Goal: Find specific page/section: Find specific page/section

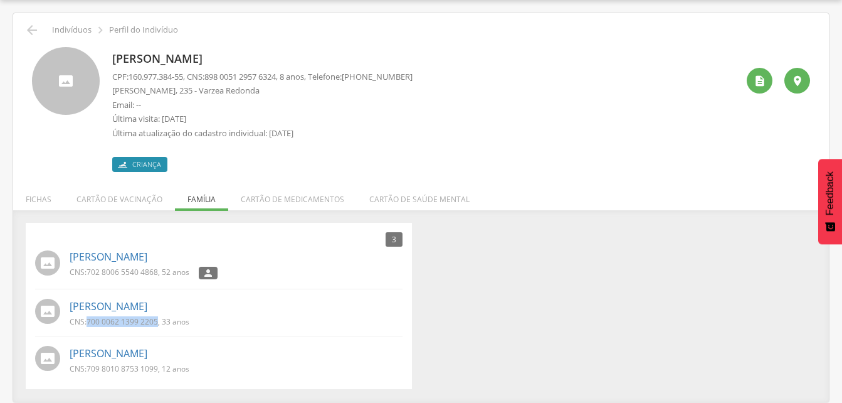
scroll to position [38, 0]
click at [34, 28] on icon "" at bounding box center [31, 30] width 15 height 15
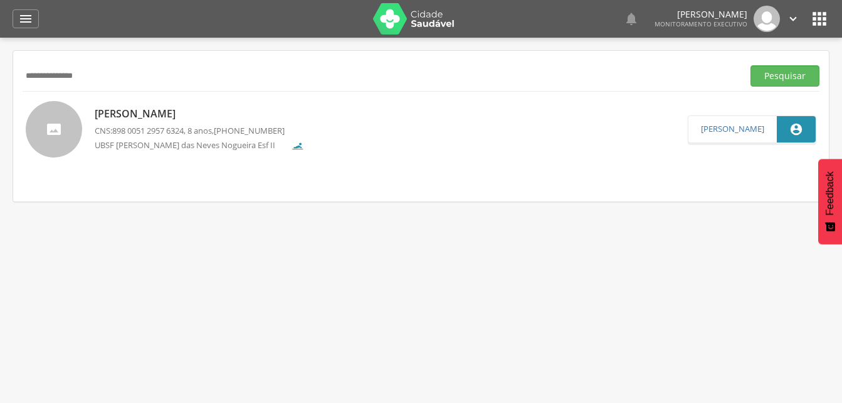
click at [109, 76] on input "**********" at bounding box center [381, 75] width 716 height 21
type input "*"
click at [55, 75] on input "text" at bounding box center [381, 75] width 716 height 21
type input "**********"
click at [778, 77] on button "Pesquisar" at bounding box center [785, 75] width 69 height 21
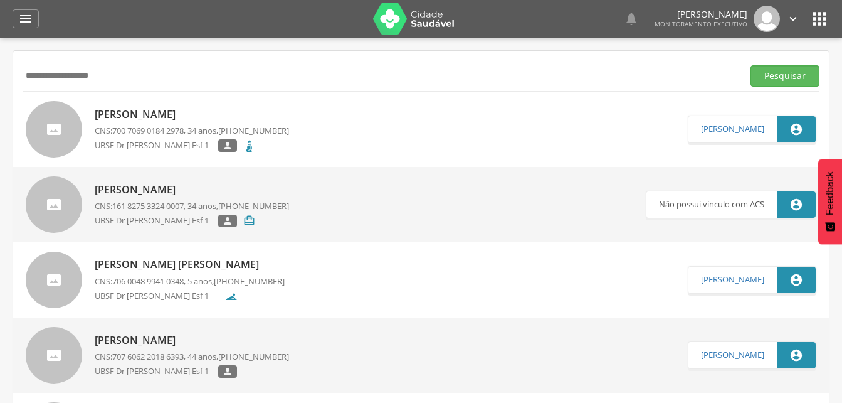
click at [178, 115] on p "[PERSON_NAME]" at bounding box center [192, 114] width 194 height 14
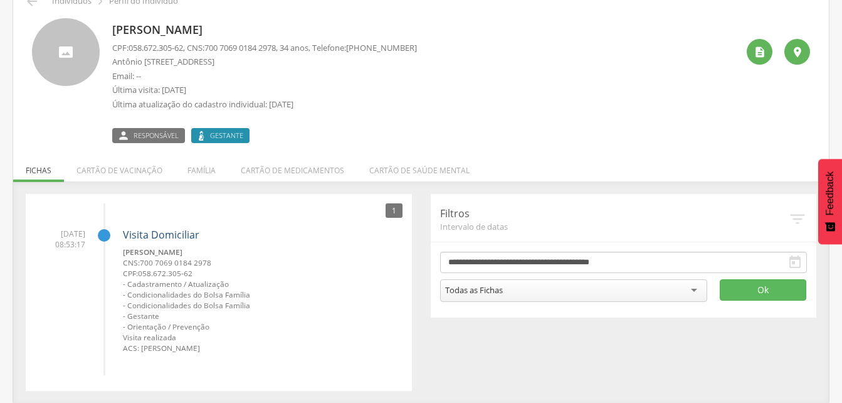
scroll to position [68, 0]
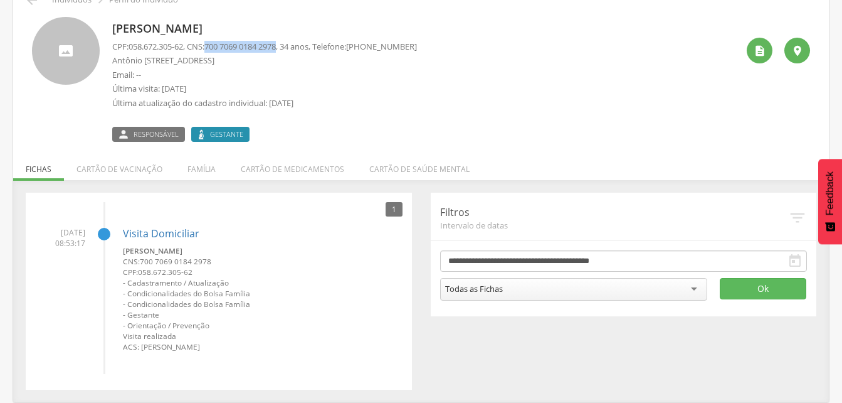
drag, startPoint x: 215, startPoint y: 43, endPoint x: 288, endPoint y: 50, distance: 73.0
click at [276, 50] on span "700 7069 0184 2978" at bounding box center [240, 46] width 72 height 11
drag, startPoint x: 288, startPoint y: 50, endPoint x: 253, endPoint y: 45, distance: 34.8
click at [319, 83] on p "Última visita: [DATE]" at bounding box center [264, 89] width 305 height 12
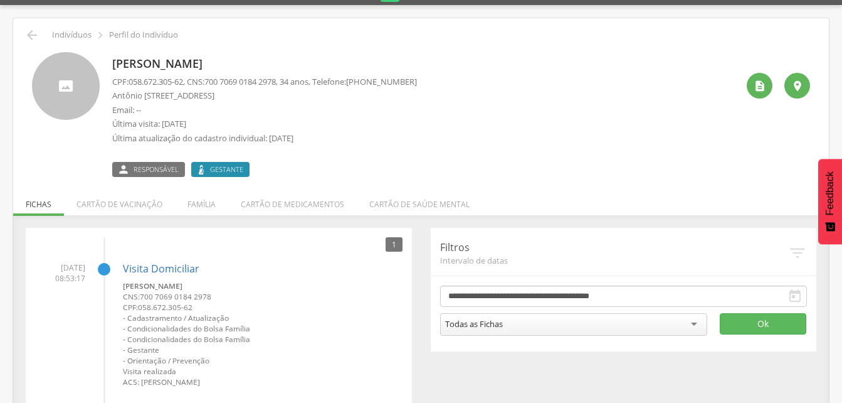
scroll to position [0, 0]
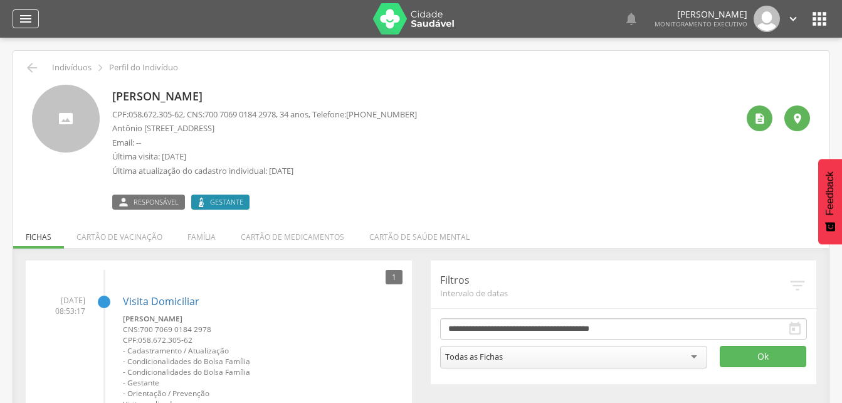
click at [30, 24] on icon "" at bounding box center [25, 18] width 15 height 15
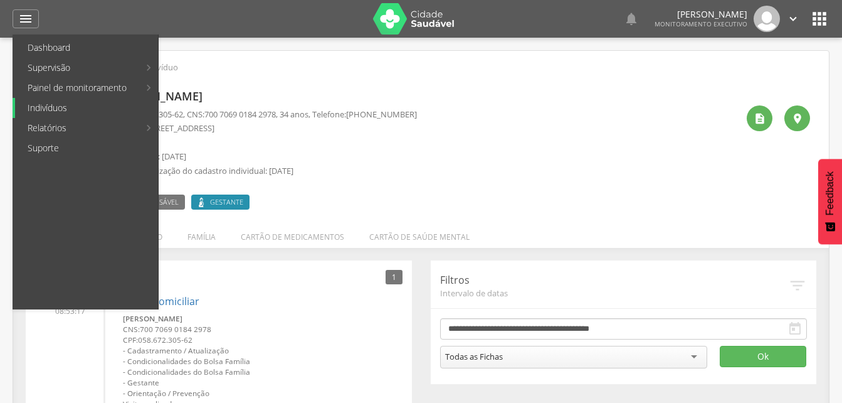
click at [63, 107] on link "Indivíduos" at bounding box center [86, 108] width 143 height 20
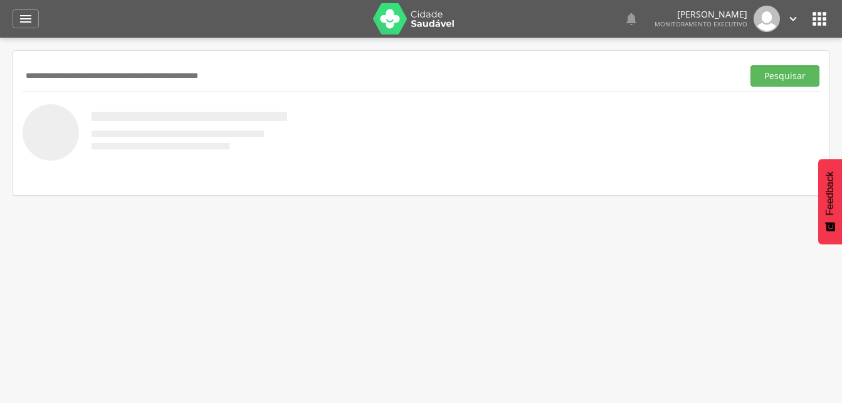
click at [70, 75] on input "text" at bounding box center [381, 75] width 716 height 21
click at [56, 79] on input "text" at bounding box center [381, 75] width 716 height 21
type input "**********"
click at [775, 80] on button "Pesquisar" at bounding box center [785, 75] width 69 height 21
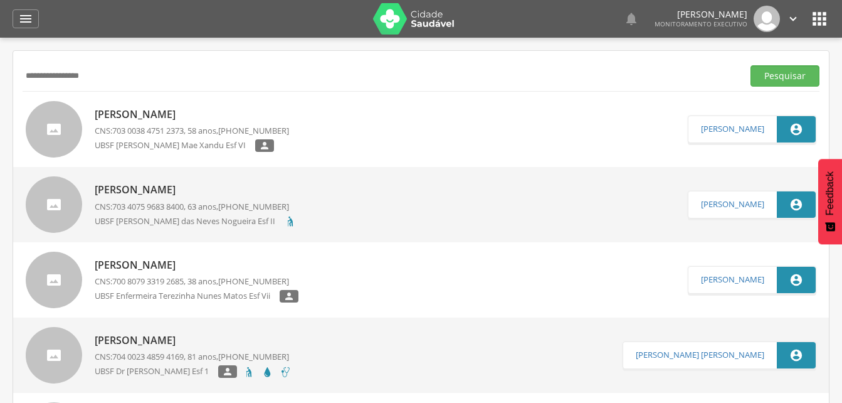
click at [257, 265] on p "[PERSON_NAME]" at bounding box center [197, 265] width 204 height 14
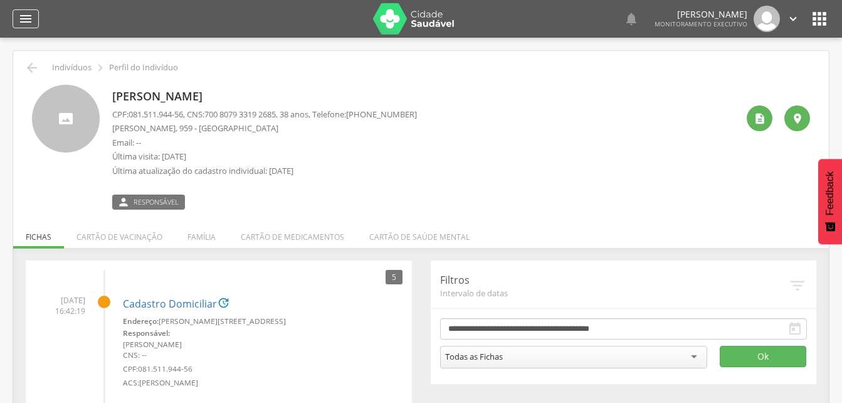
click at [33, 16] on div "" at bounding box center [26, 18] width 26 height 19
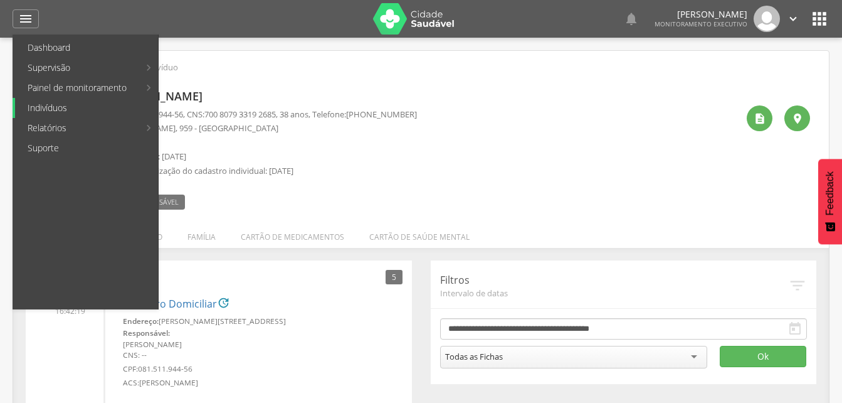
drag, startPoint x: 38, startPoint y: 105, endPoint x: 84, endPoint y: 99, distance: 46.1
click at [40, 105] on link "Indivíduos" at bounding box center [86, 108] width 143 height 20
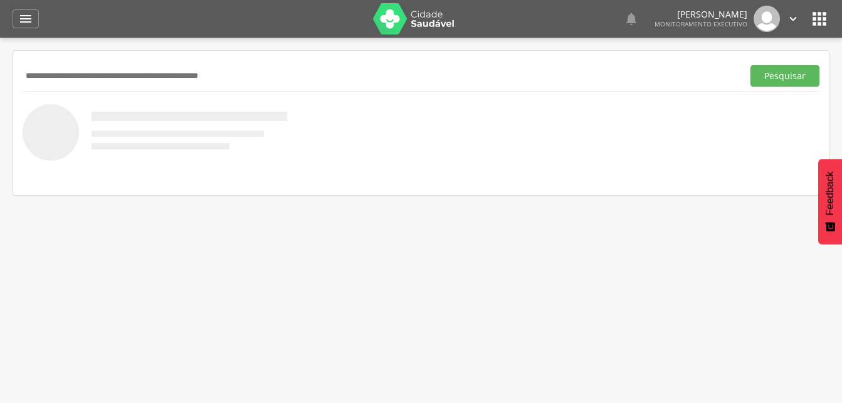
click at [66, 70] on input "text" at bounding box center [381, 75] width 716 height 21
type input "**********"
drag, startPoint x: 778, startPoint y: 76, endPoint x: 270, endPoint y: 137, distance: 511.2
click at [777, 77] on button "Pesquisar" at bounding box center [785, 75] width 69 height 21
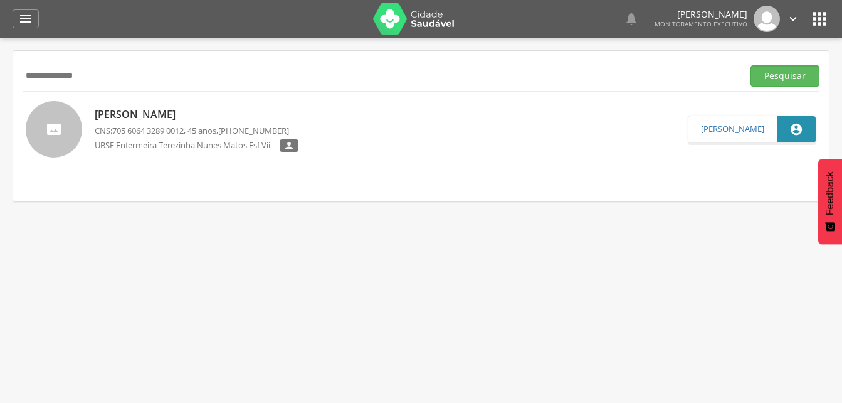
click at [192, 112] on p "[PERSON_NAME]" at bounding box center [197, 114] width 204 height 14
